Goal: Task Accomplishment & Management: Complete application form

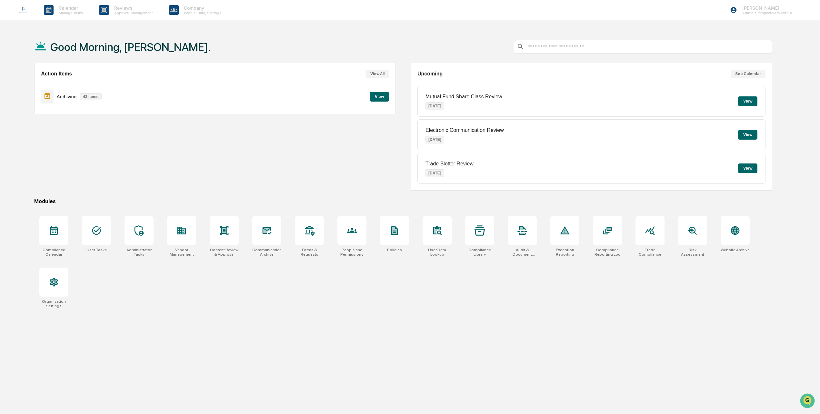
click at [161, 331] on div "Good Morning, James. Action Items View All Archiving 43 items View Upcoming See…" at bounding box center [403, 238] width 757 height 414
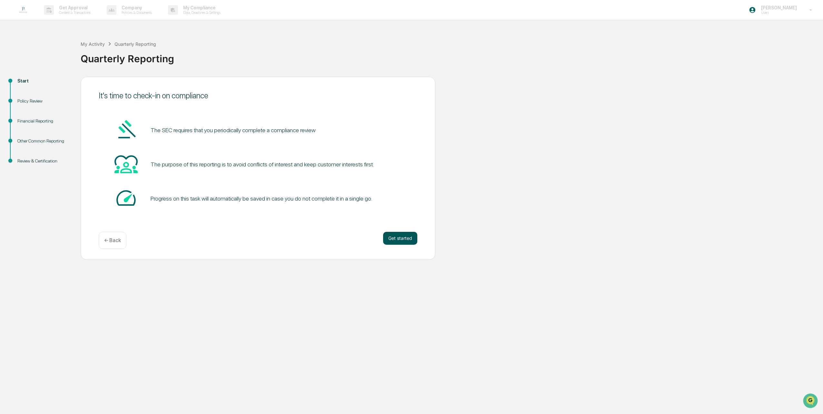
click at [401, 242] on button "Get started" at bounding box center [400, 238] width 34 height 13
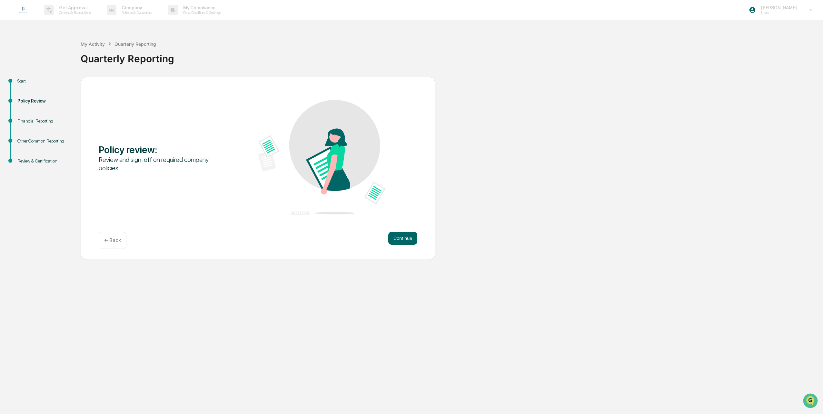
click at [401, 242] on button "Continue" at bounding box center [402, 238] width 29 height 13
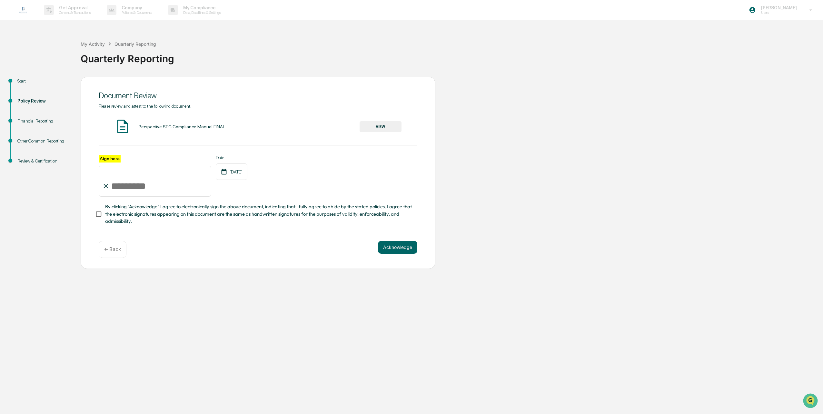
click at [133, 184] on input "Sign here" at bounding box center [155, 181] width 113 height 31
type input "**********"
click at [400, 252] on button "Acknowledge" at bounding box center [397, 247] width 39 height 13
click at [391, 127] on button "VIEW" at bounding box center [381, 126] width 42 height 11
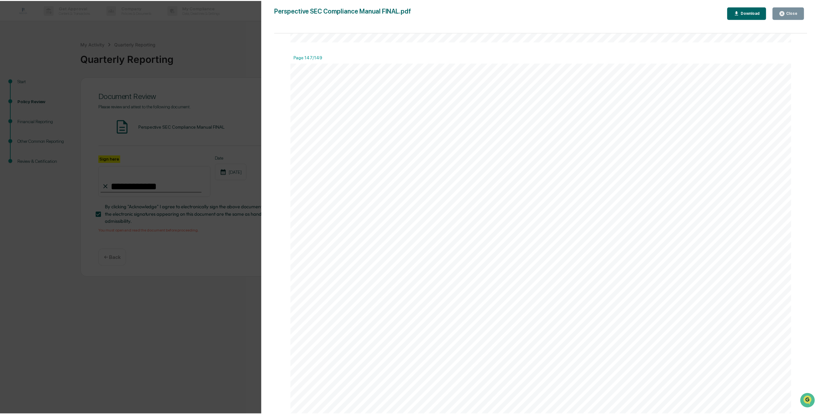
scroll to position [99727, 0]
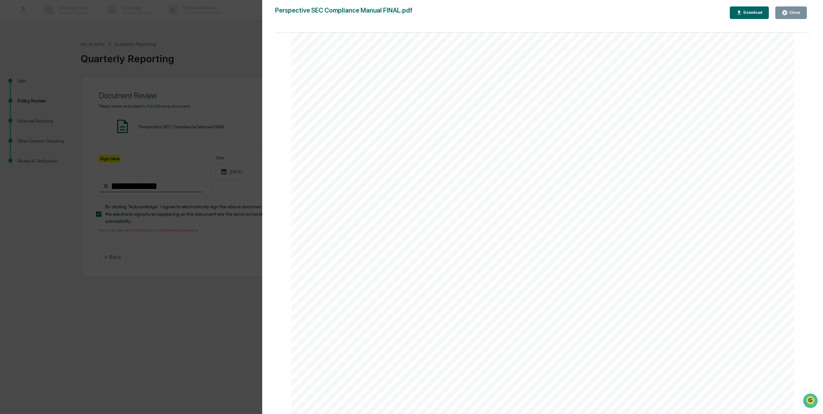
click at [789, 14] on div "Close" at bounding box center [794, 12] width 13 height 5
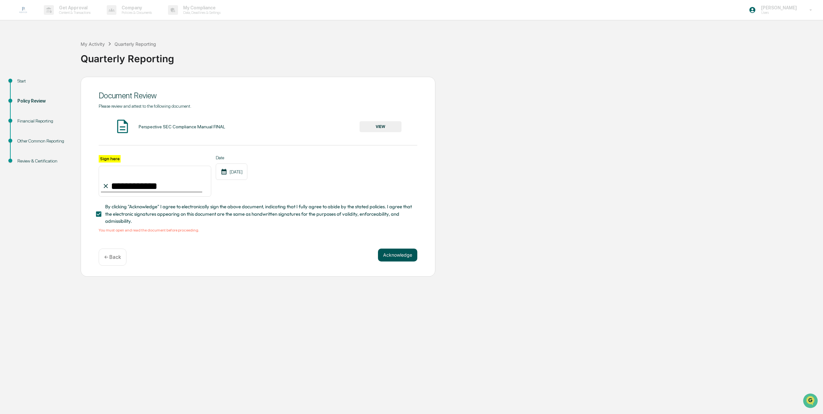
click at [398, 261] on button "Acknowledge" at bounding box center [397, 255] width 39 height 13
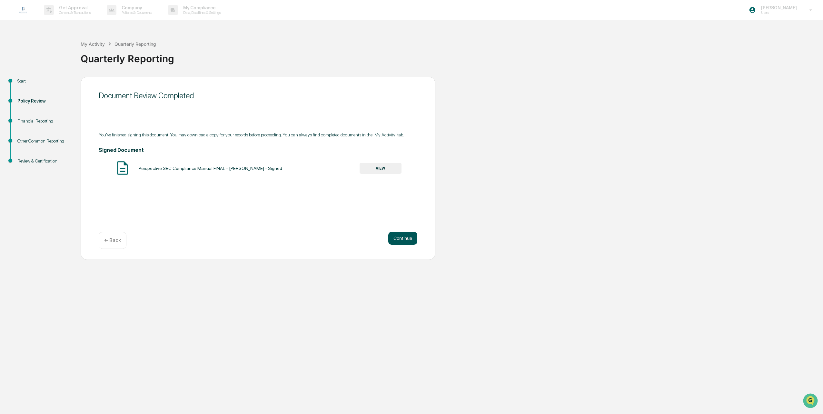
click at [402, 238] on button "Continue" at bounding box center [402, 238] width 29 height 13
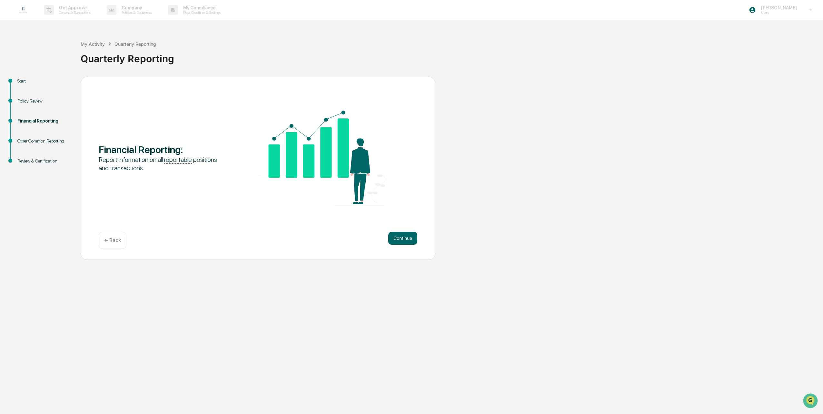
click at [402, 238] on button "Continue" at bounding box center [402, 238] width 29 height 13
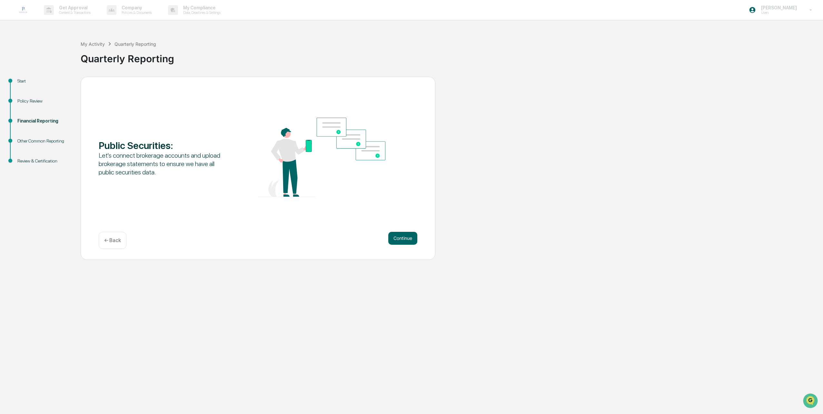
click at [402, 238] on button "Continue" at bounding box center [402, 238] width 29 height 13
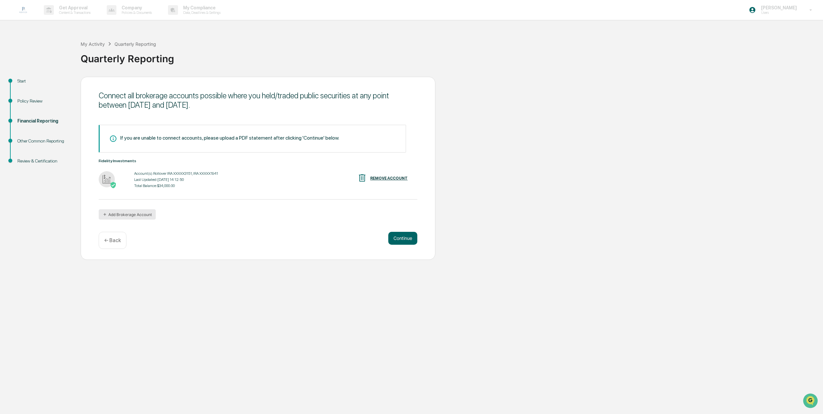
click at [132, 213] on button "Add Brokerage Account" at bounding box center [127, 214] width 57 height 10
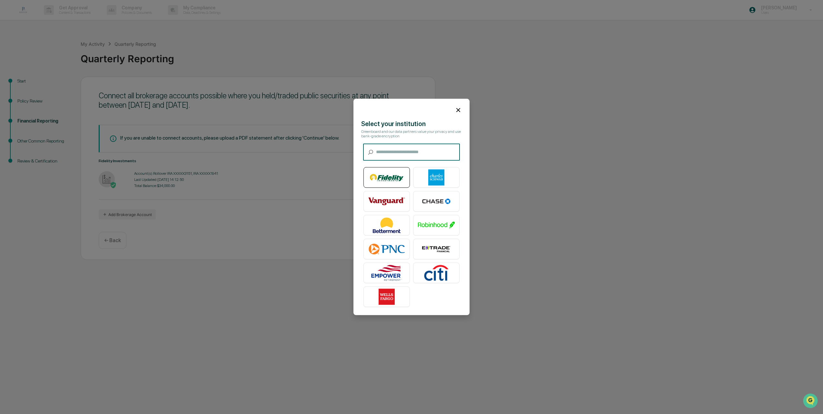
click at [397, 182] on img at bounding box center [386, 178] width 37 height 16
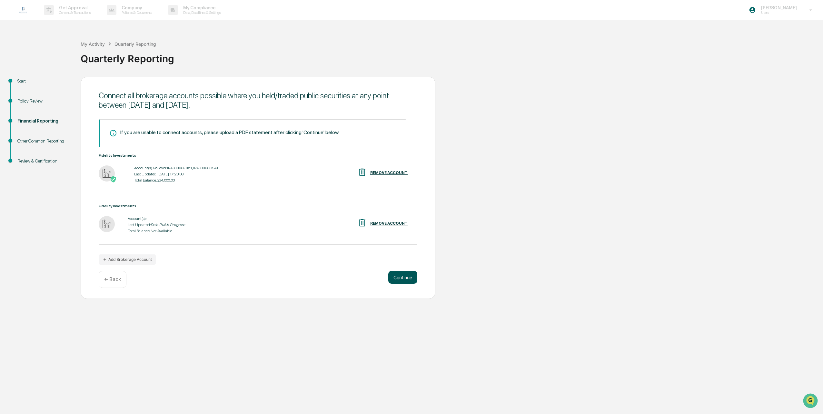
click at [404, 277] on button "Continue" at bounding box center [402, 277] width 29 height 13
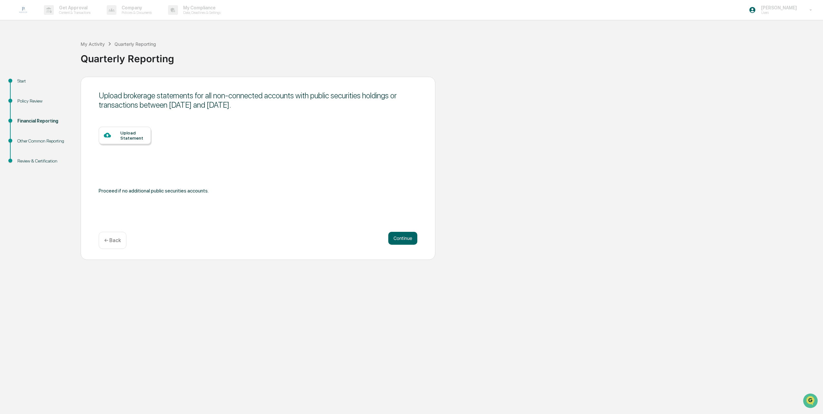
click at [134, 137] on div "Upload Statement" at bounding box center [132, 135] width 25 height 10
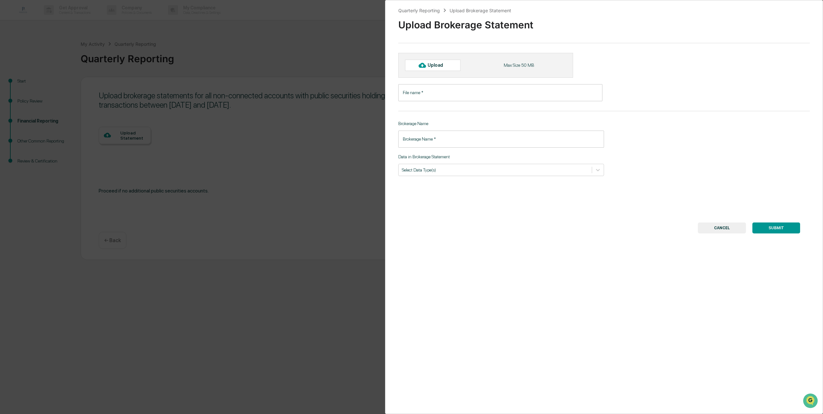
click at [438, 65] on div "Upload" at bounding box center [438, 65] width 21 height 5
type input "**********"
click at [494, 149] on input "Brokerage Name   *" at bounding box center [501, 142] width 206 height 17
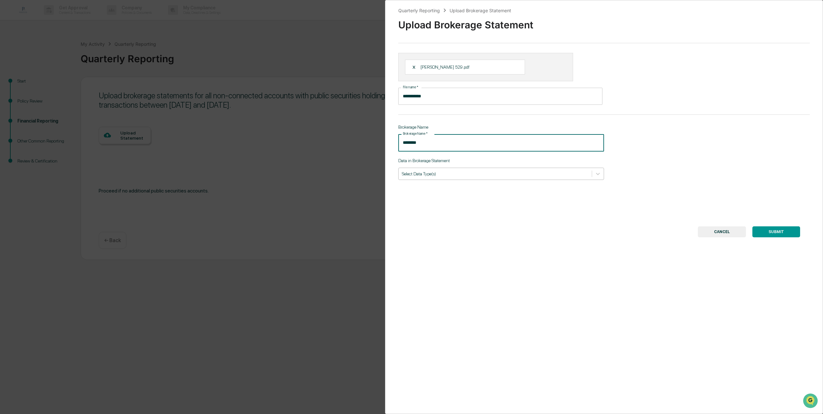
type input "********"
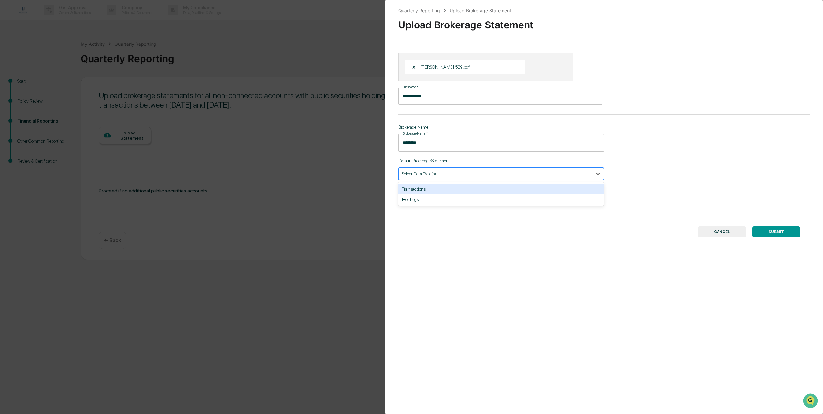
click at [485, 173] on div at bounding box center [495, 174] width 187 height 6
click at [477, 199] on div "Holdings" at bounding box center [501, 199] width 206 height 10
click at [466, 174] on div at bounding box center [502, 174] width 150 height 6
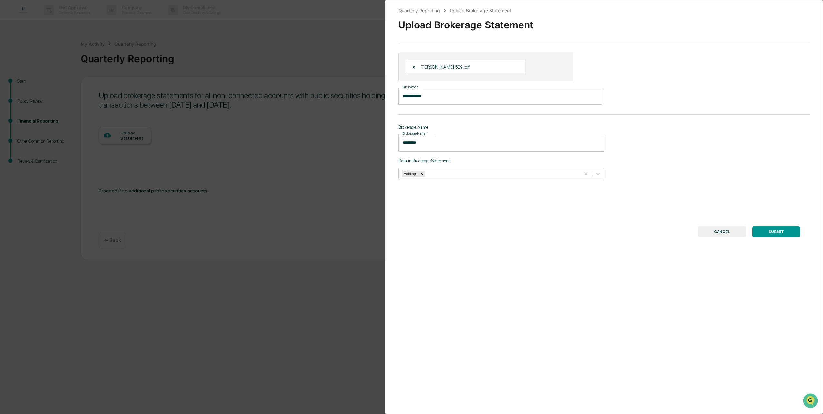
click at [717, 163] on div "**********" at bounding box center [604, 207] width 438 height 414
click at [779, 233] on button "SUBMIT" at bounding box center [776, 231] width 48 height 11
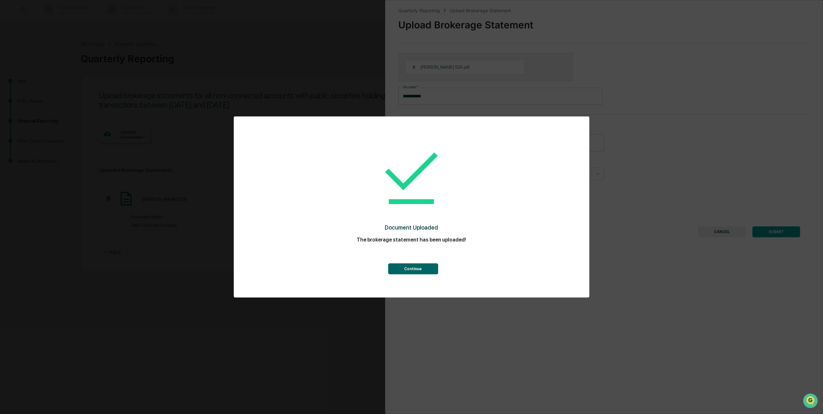
click at [421, 269] on button "Continue" at bounding box center [413, 268] width 50 height 11
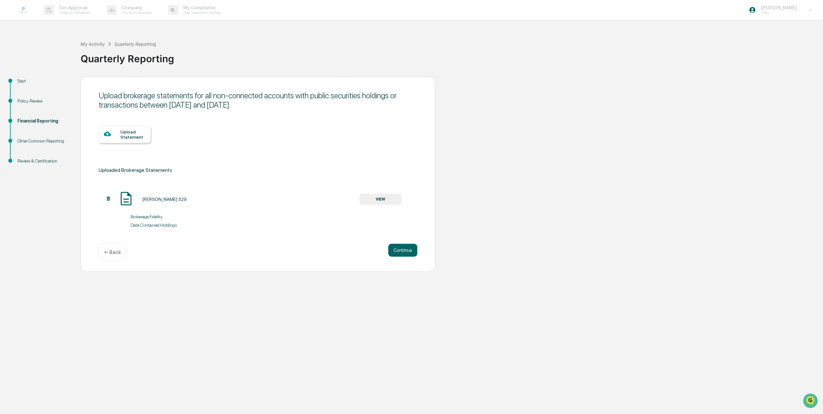
click at [136, 135] on div "Upload Statement" at bounding box center [132, 134] width 25 height 10
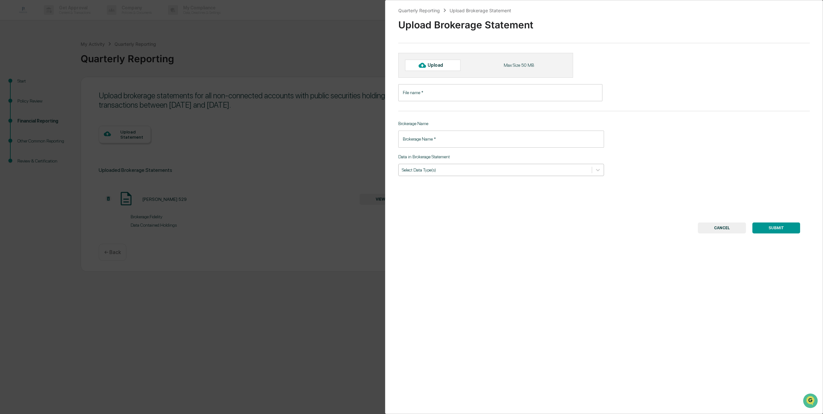
drag, startPoint x: 471, startPoint y: 166, endPoint x: 468, endPoint y: 167, distance: 3.6
click at [470, 166] on div "Select Data Type(s)" at bounding box center [495, 169] width 193 height 9
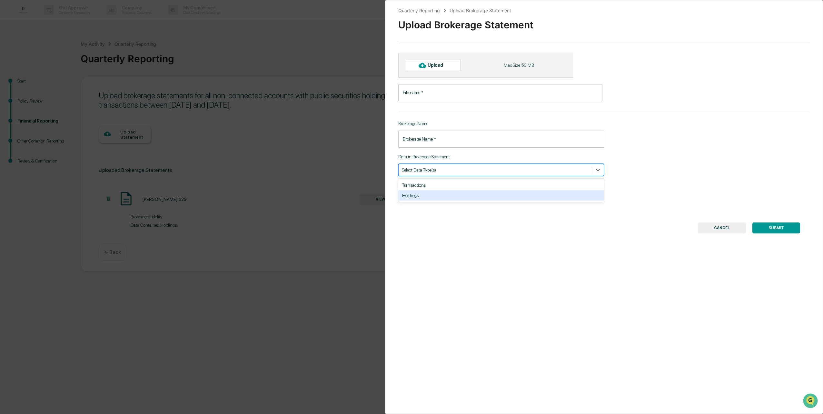
click at [439, 197] on div "Holdings" at bounding box center [501, 195] width 206 height 10
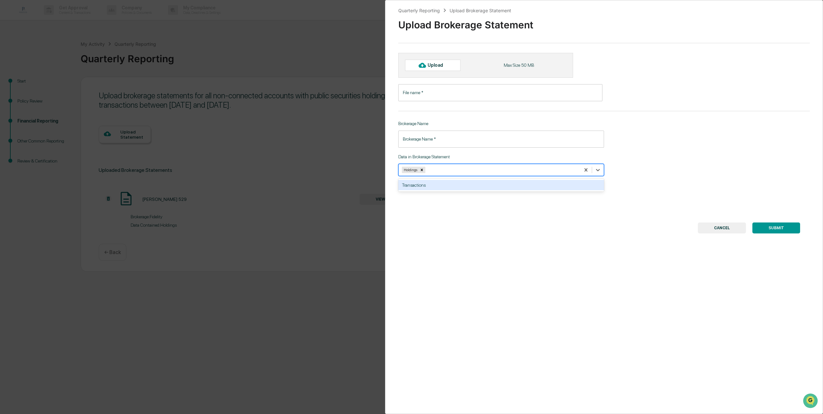
click at [433, 65] on div "Upload" at bounding box center [438, 65] width 21 height 5
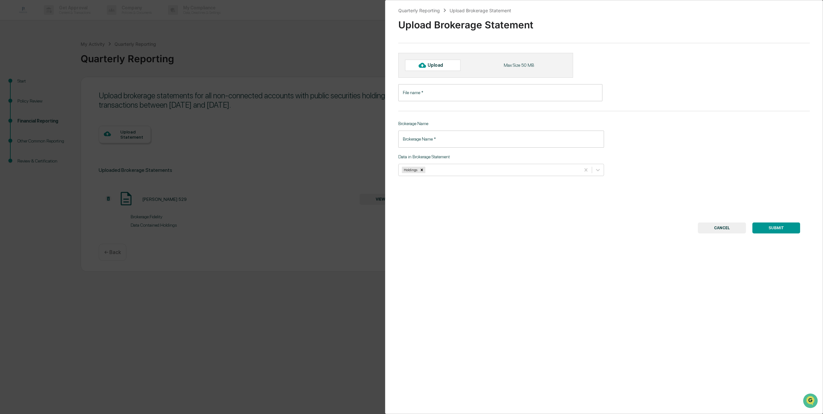
type input "**********"
click at [779, 233] on button "SUBMIT" at bounding box center [776, 231] width 48 height 11
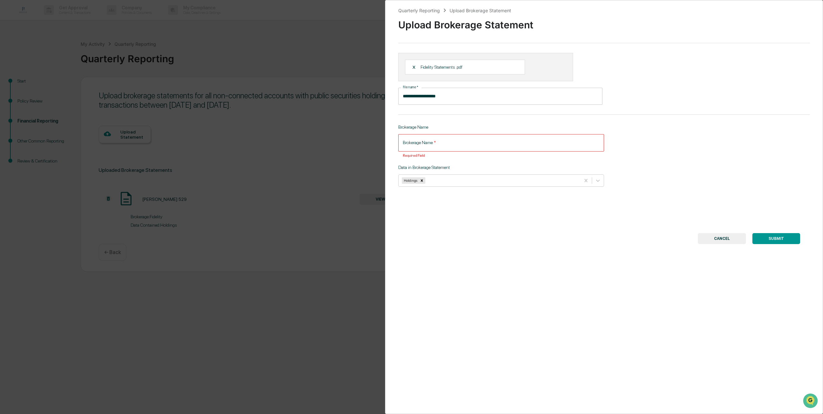
click at [441, 157] on p "Required Field" at bounding box center [501, 156] width 197 height 6
click at [437, 148] on input "Brokerage Name   *" at bounding box center [501, 142] width 206 height 17
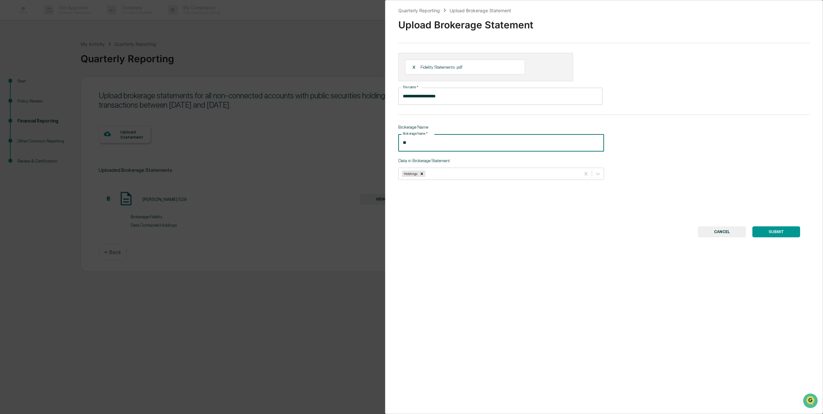
type input "*"
type input "********"
click at [699, 170] on div "**********" at bounding box center [604, 207] width 438 height 414
click at [777, 234] on button "SUBMIT" at bounding box center [776, 231] width 48 height 11
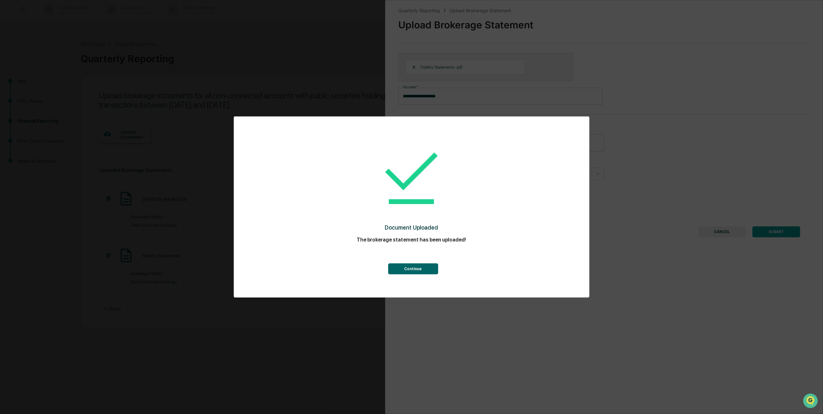
click at [423, 270] on button "Continue" at bounding box center [413, 268] width 50 height 11
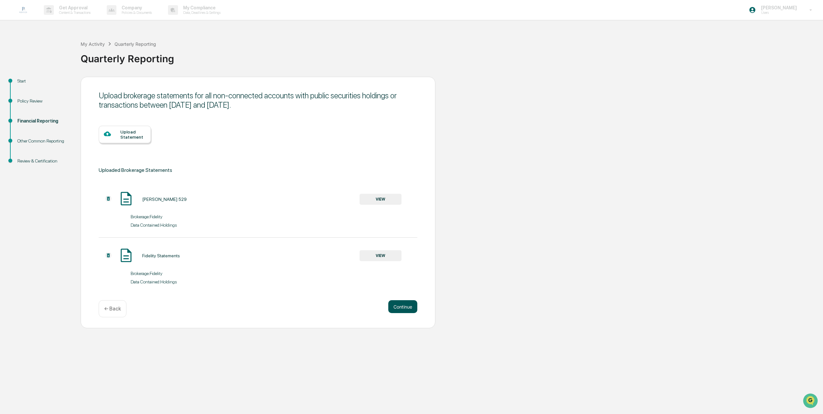
click at [406, 308] on button "Continue" at bounding box center [402, 306] width 29 height 13
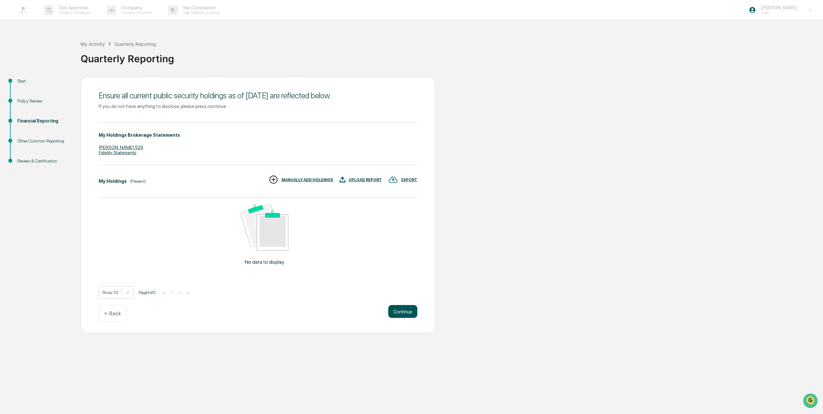
click at [406, 310] on button "Continue" at bounding box center [402, 311] width 29 height 13
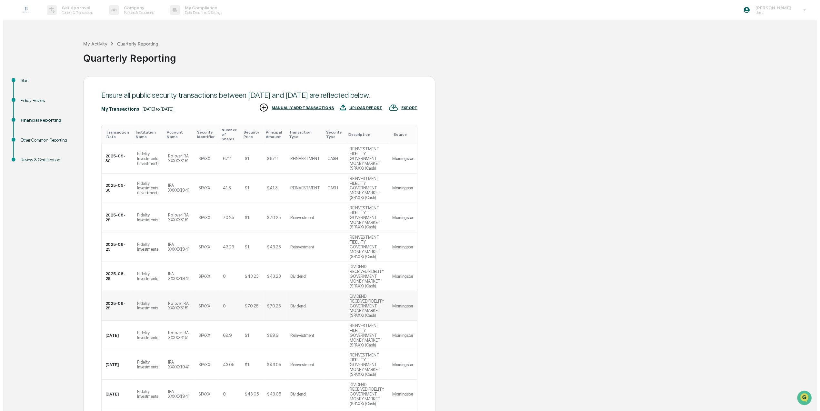
scroll to position [104, 0]
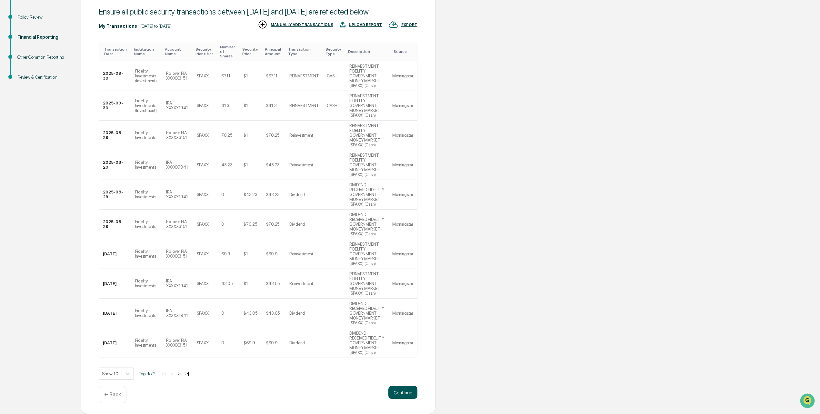
click at [402, 390] on button "Continue" at bounding box center [402, 392] width 29 height 13
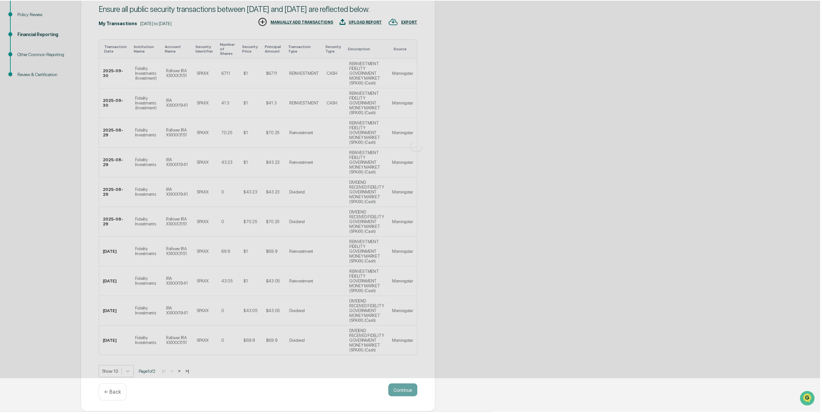
scroll to position [0, 0]
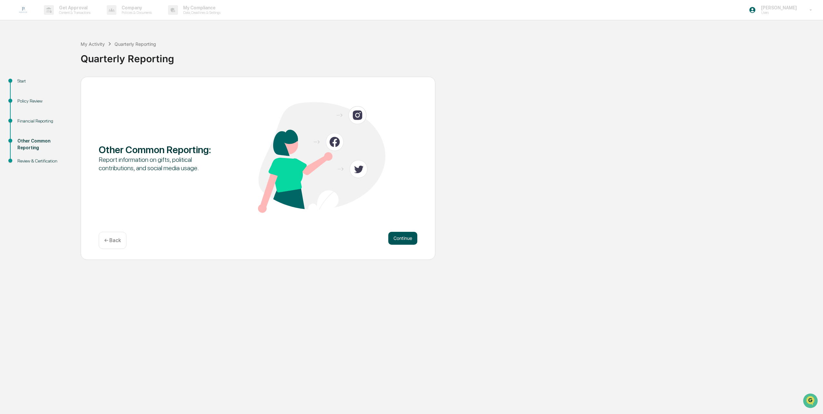
click at [409, 241] on button "Continue" at bounding box center [402, 238] width 29 height 13
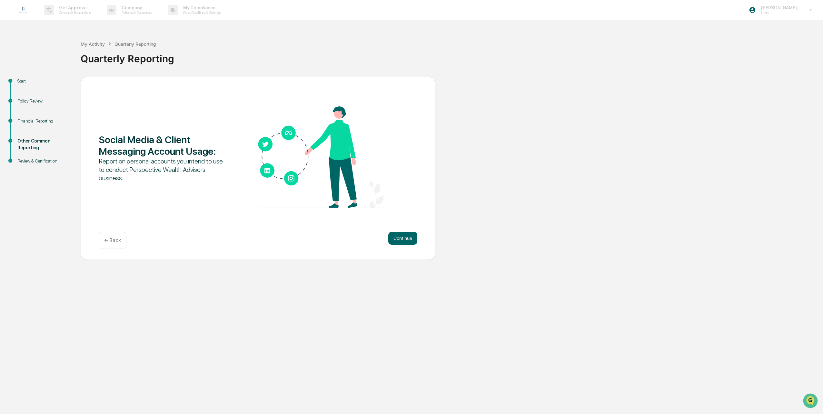
click at [409, 241] on button "Continue" at bounding box center [402, 238] width 29 height 13
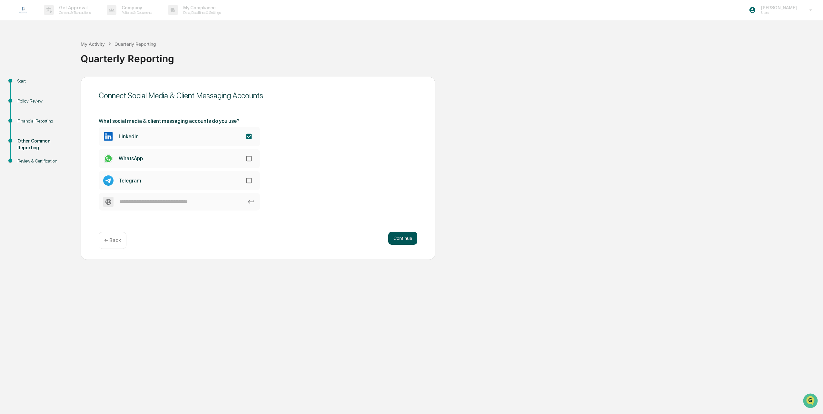
click at [409, 237] on button "Continue" at bounding box center [402, 238] width 29 height 13
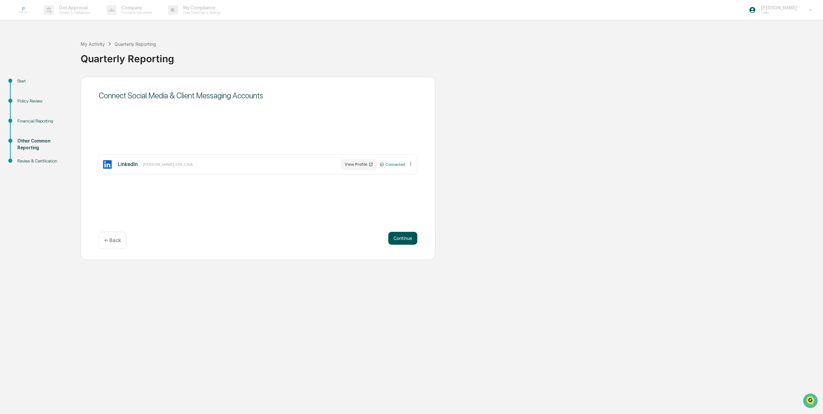
click at [409, 237] on button "Continue" at bounding box center [402, 238] width 29 height 13
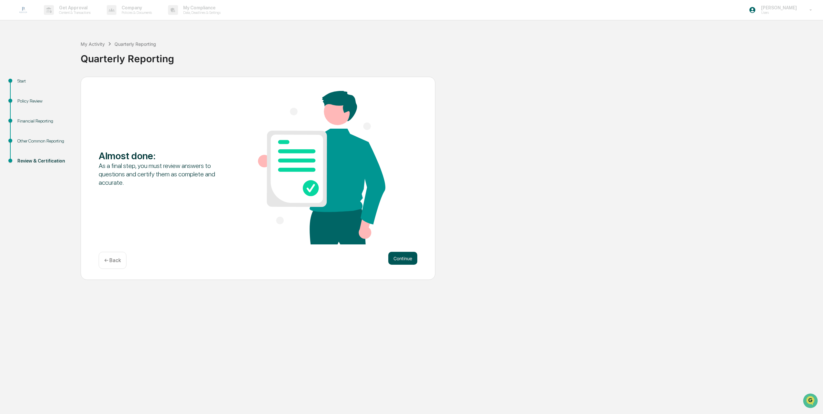
click at [403, 257] on button "Continue" at bounding box center [402, 258] width 29 height 13
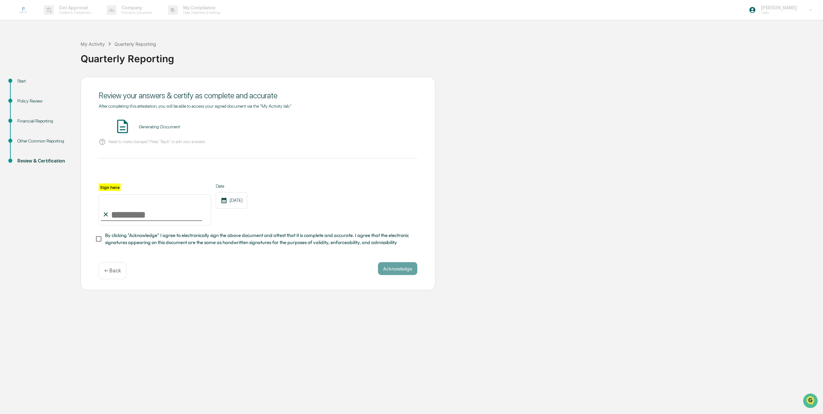
click at [143, 214] on input "Sign here" at bounding box center [155, 209] width 113 height 31
type input "**********"
click at [383, 124] on button "VIEW" at bounding box center [381, 126] width 42 height 11
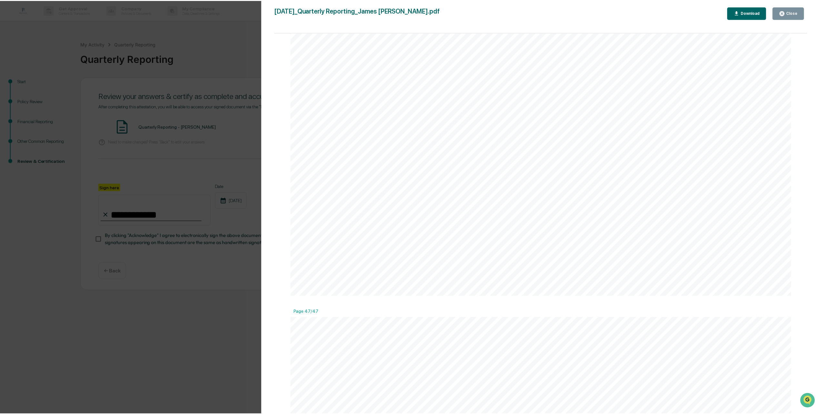
scroll to position [21255, 0]
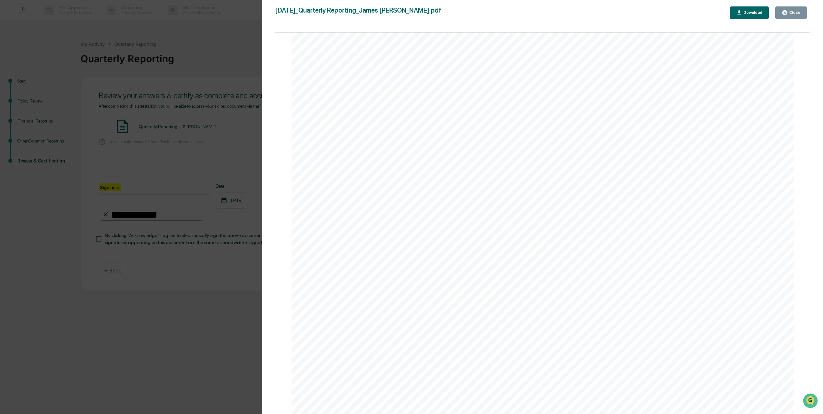
click at [791, 11] on div "Close" at bounding box center [794, 12] width 13 height 5
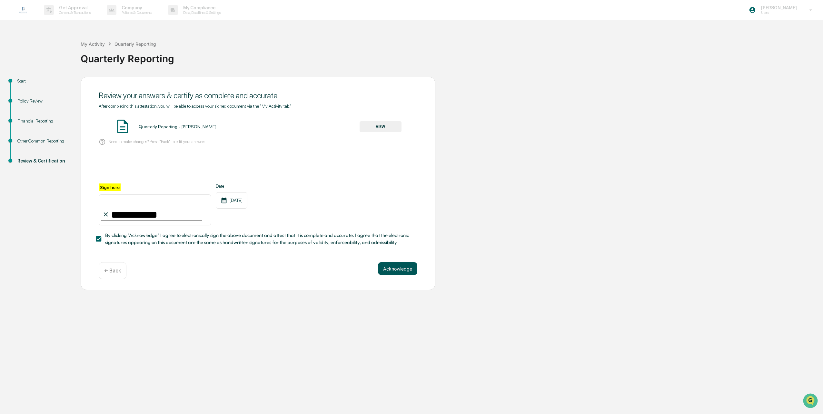
click at [388, 272] on button "Acknowledge" at bounding box center [397, 268] width 39 height 13
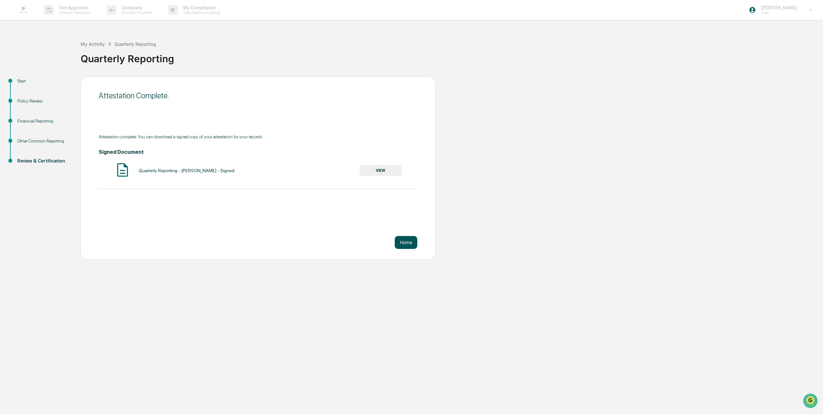
click at [405, 240] on button "Home" at bounding box center [406, 242] width 23 height 13
